Goal: Information Seeking & Learning: Learn about a topic

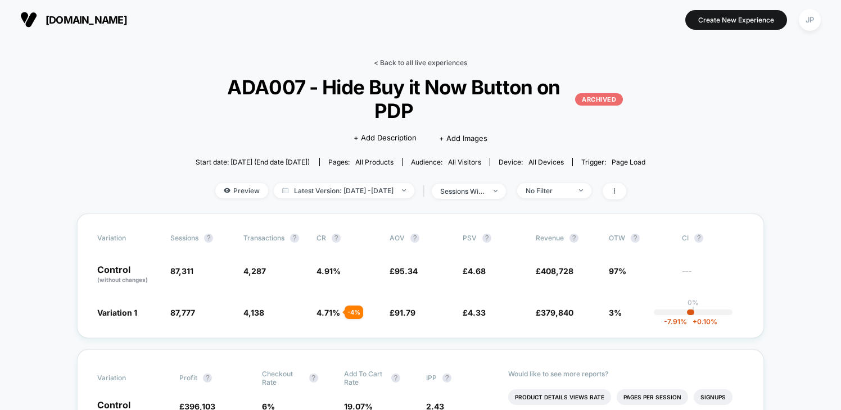
click at [438, 62] on link "< Back to all live experiences" at bounding box center [420, 62] width 93 height 8
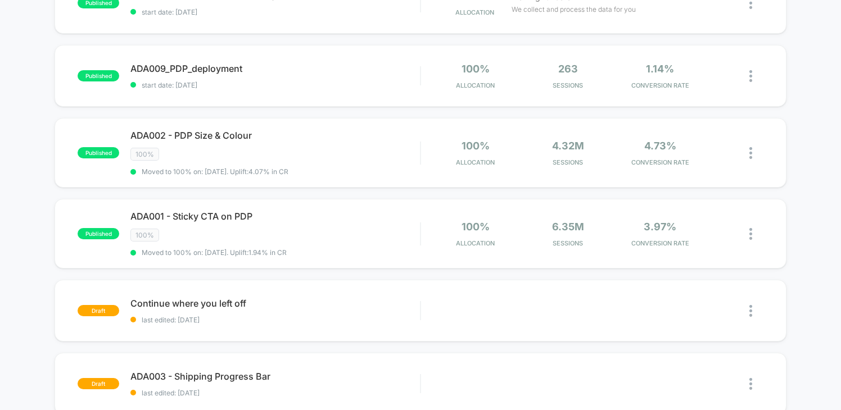
scroll to position [372, 0]
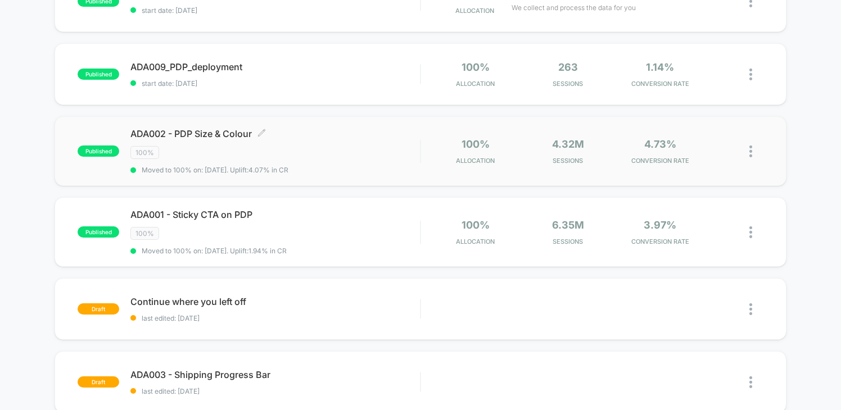
click at [289, 141] on div "ADA002 - PDP Size & Colour Click to edit experience details Click to edit exper…" at bounding box center [275, 151] width 290 height 46
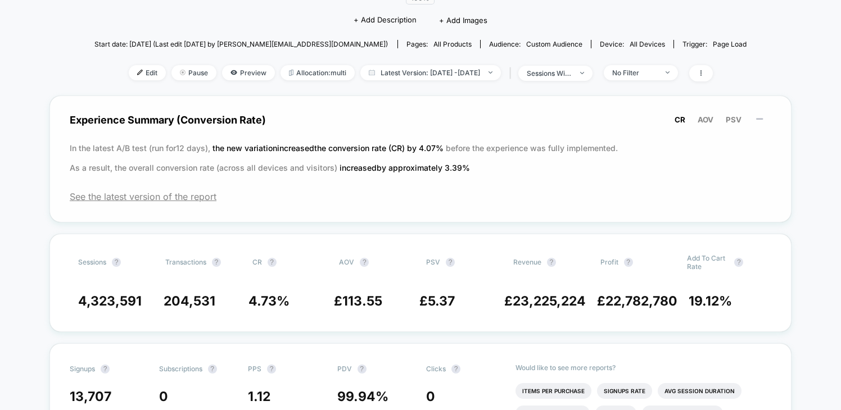
scroll to position [137, 0]
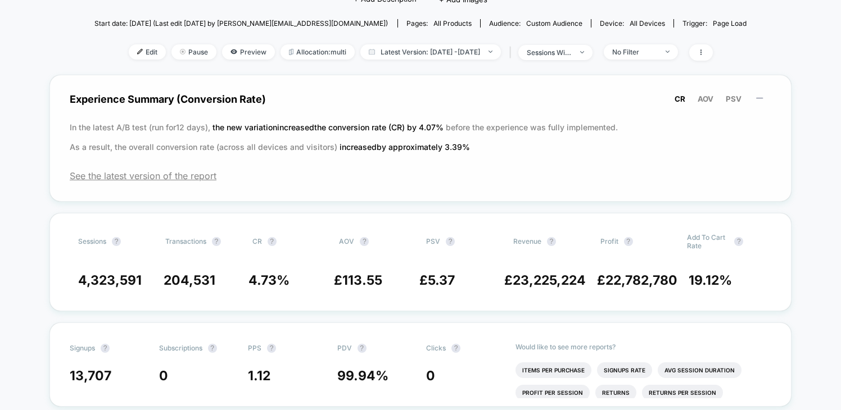
drag, startPoint x: 239, startPoint y: 129, endPoint x: 444, endPoint y: 125, distance: 204.7
click at [444, 125] on span "the new variation increased the conversion rate (CR) by 4.07 %" at bounding box center [329, 128] width 233 height 10
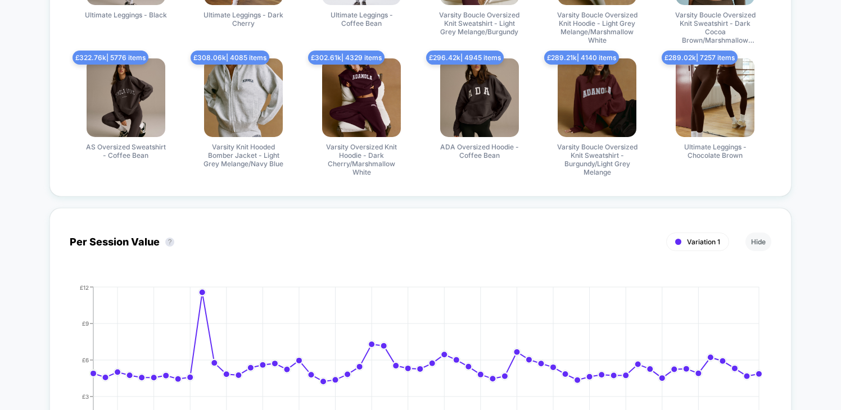
scroll to position [967, 0]
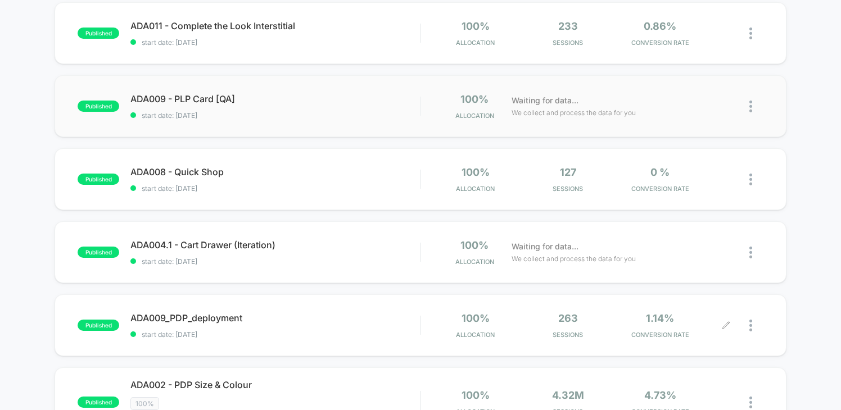
scroll to position [115, 0]
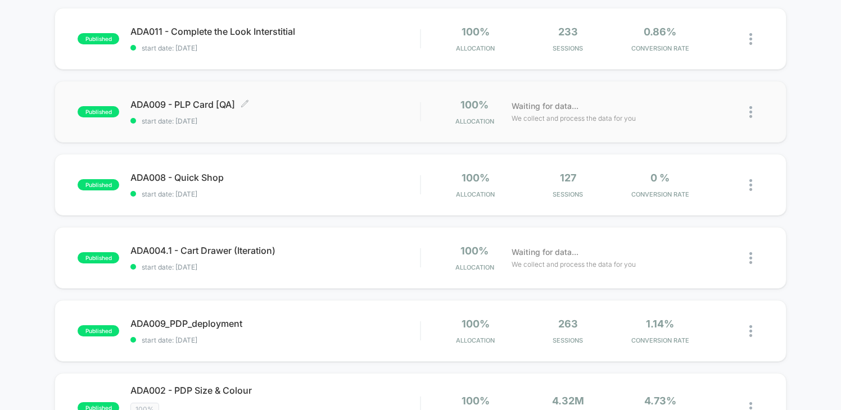
click at [365, 111] on div "ADA009 - PLP Card [QA] Click to edit experience details Click to edit experienc…" at bounding box center [275, 112] width 290 height 26
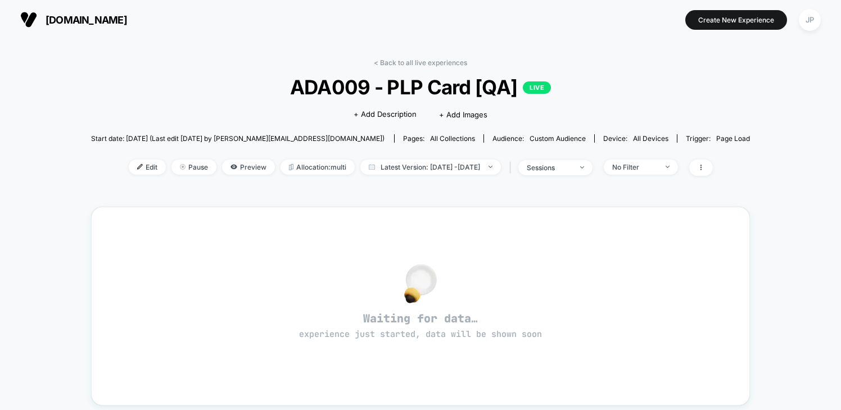
scroll to position [227, 0]
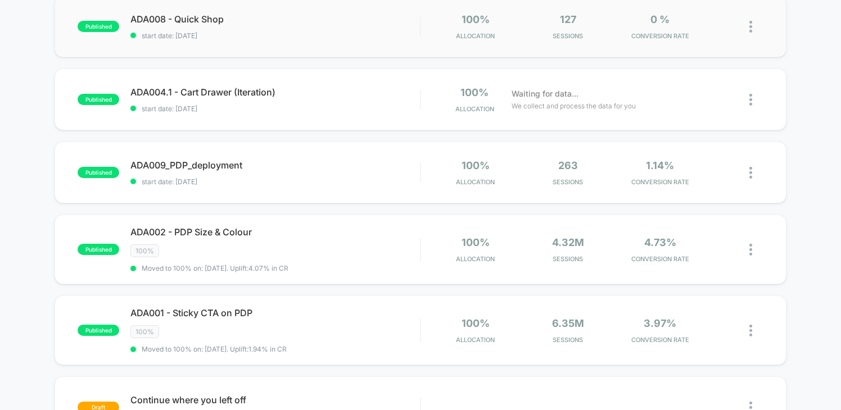
scroll to position [243, 0]
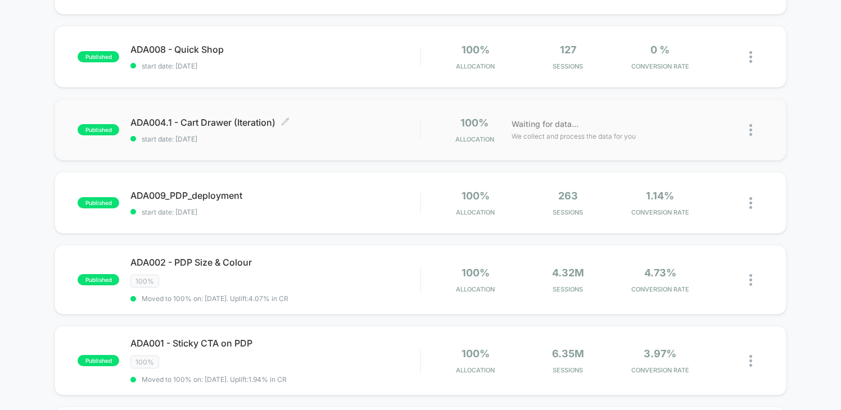
click at [332, 136] on span "start date: [DATE]" at bounding box center [275, 139] width 290 height 8
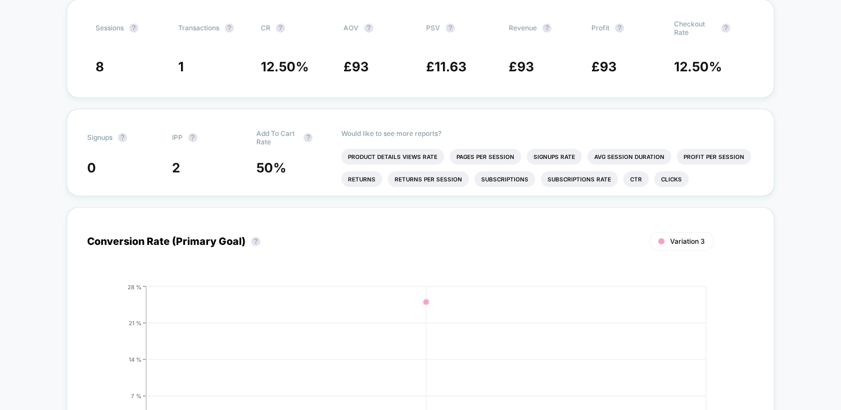
scroll to position [192, 0]
